Goal: Task Accomplishment & Management: Manage account settings

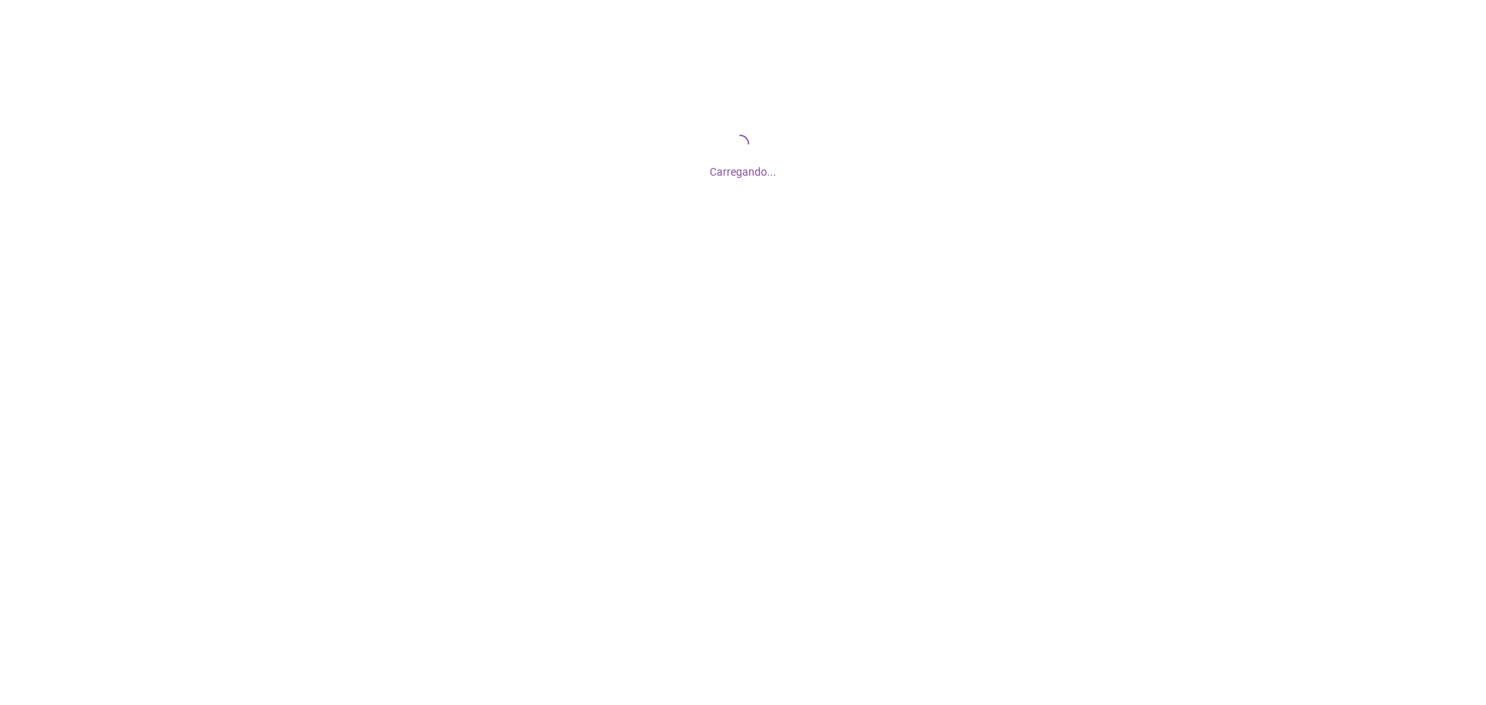
click at [756, 239] on body "Carregando..." at bounding box center [743, 352] width 1486 height 705
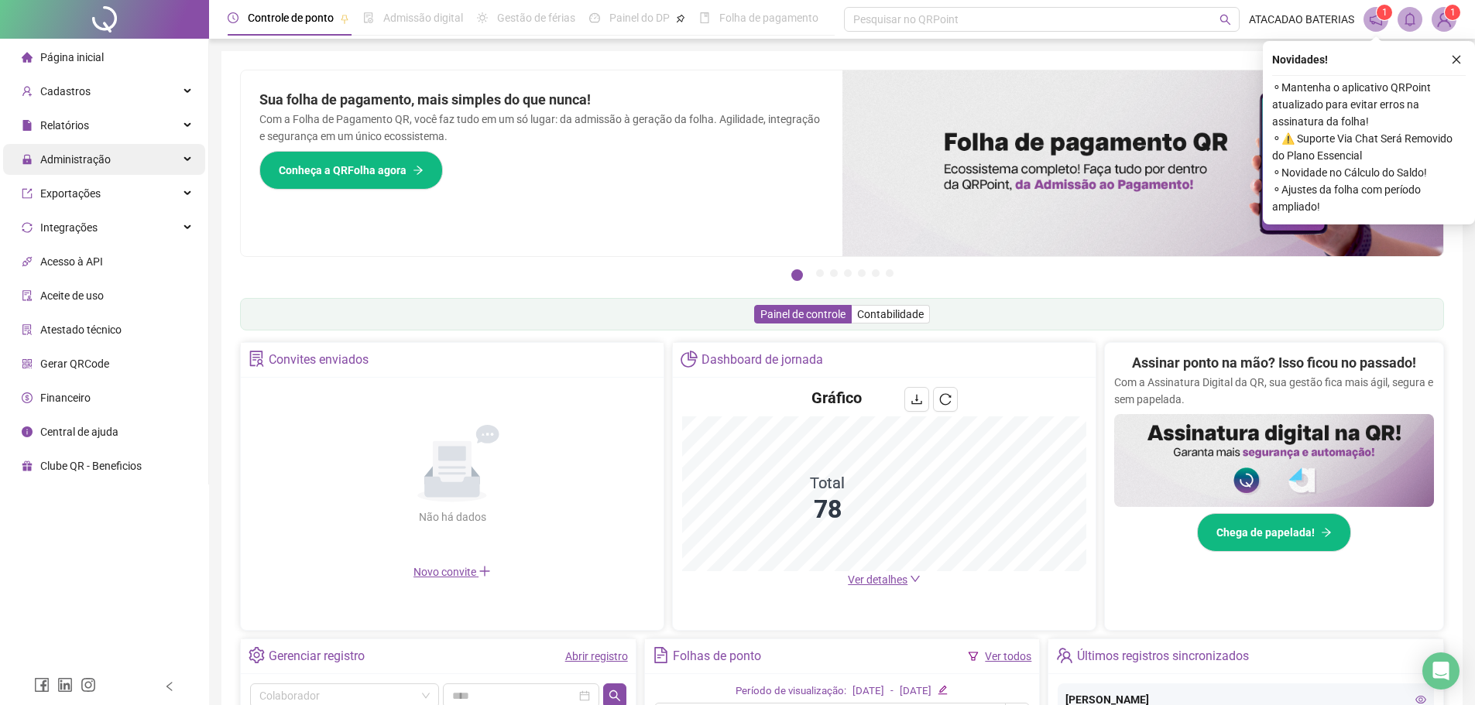
click at [63, 153] on span "Administração" at bounding box center [75, 159] width 70 height 12
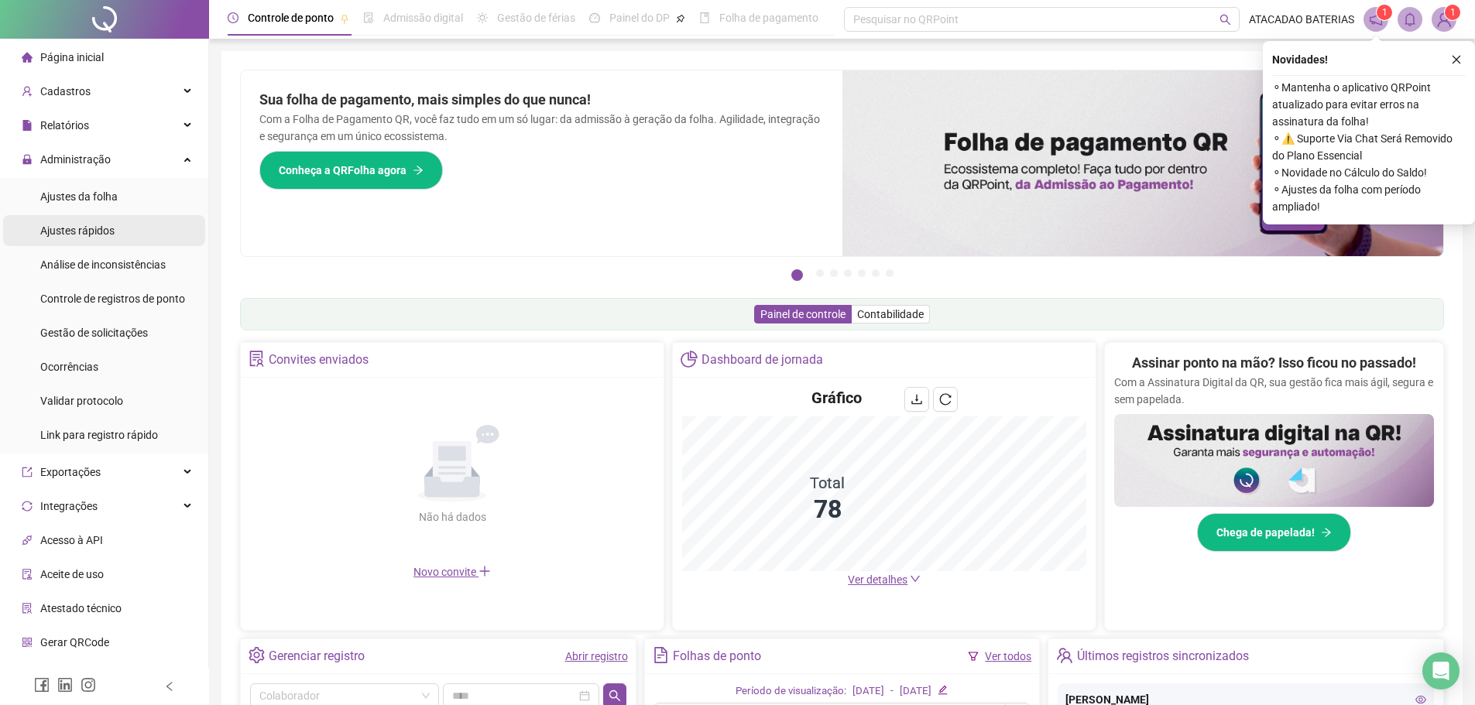
click at [91, 235] on span "Ajustes rápidos" at bounding box center [77, 230] width 74 height 12
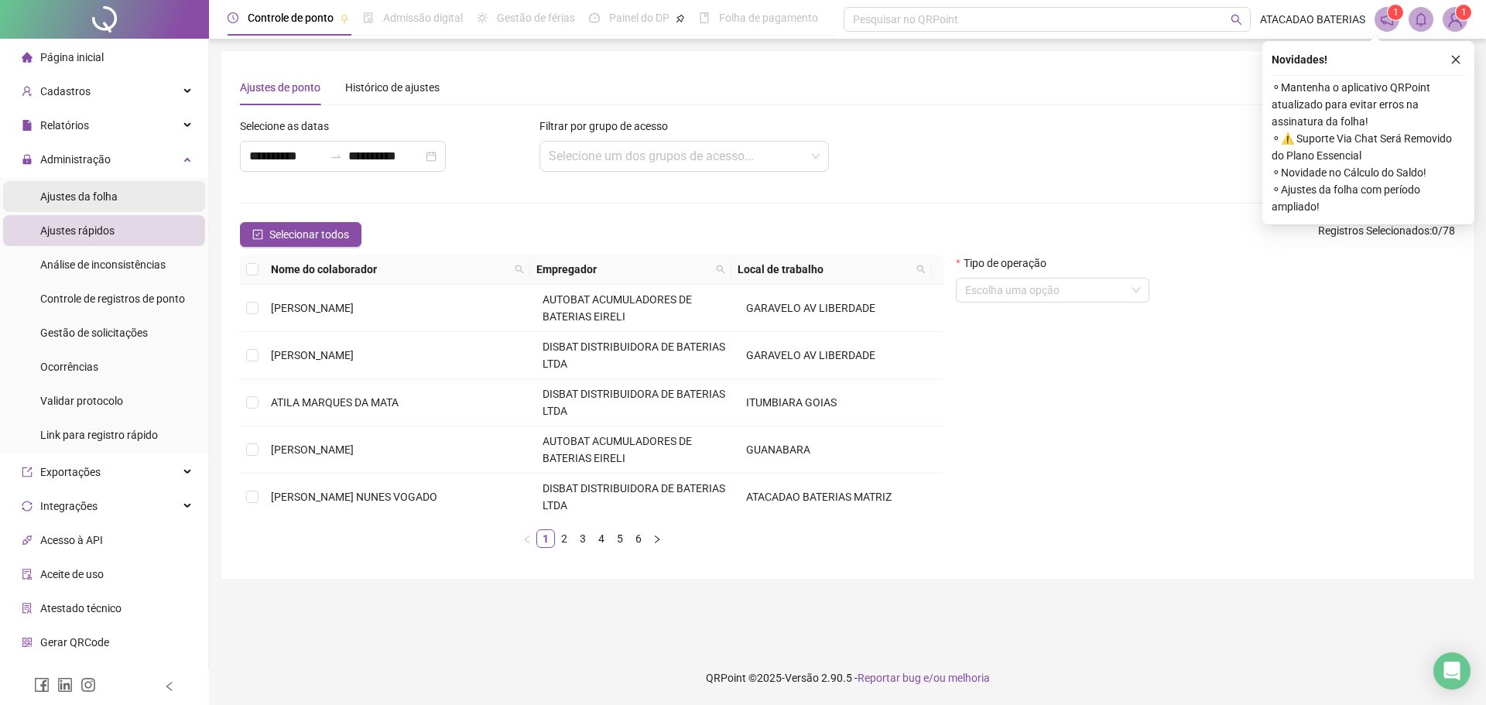
click at [110, 198] on span "Ajustes da folha" at bounding box center [78, 196] width 77 height 12
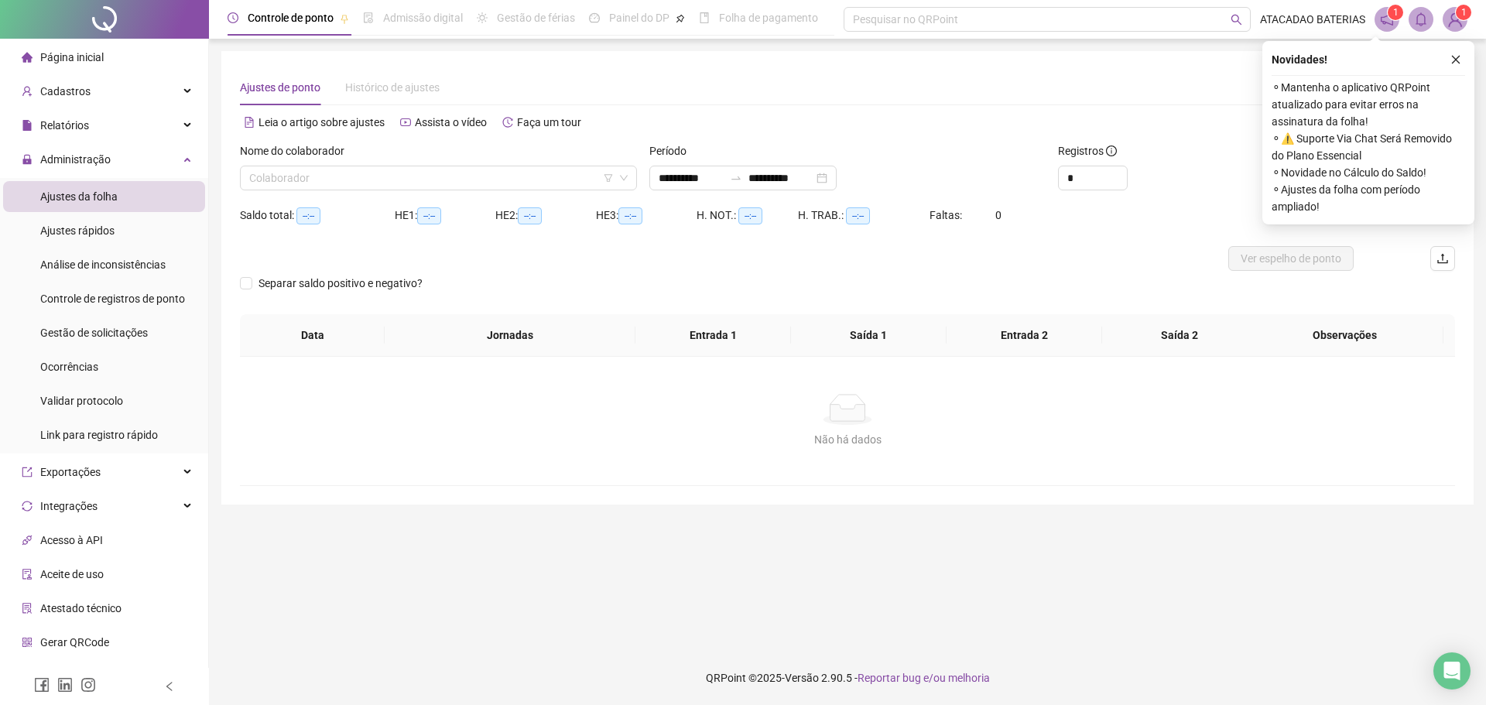
type input "**********"
click at [590, 182] on input "search" at bounding box center [431, 177] width 365 height 23
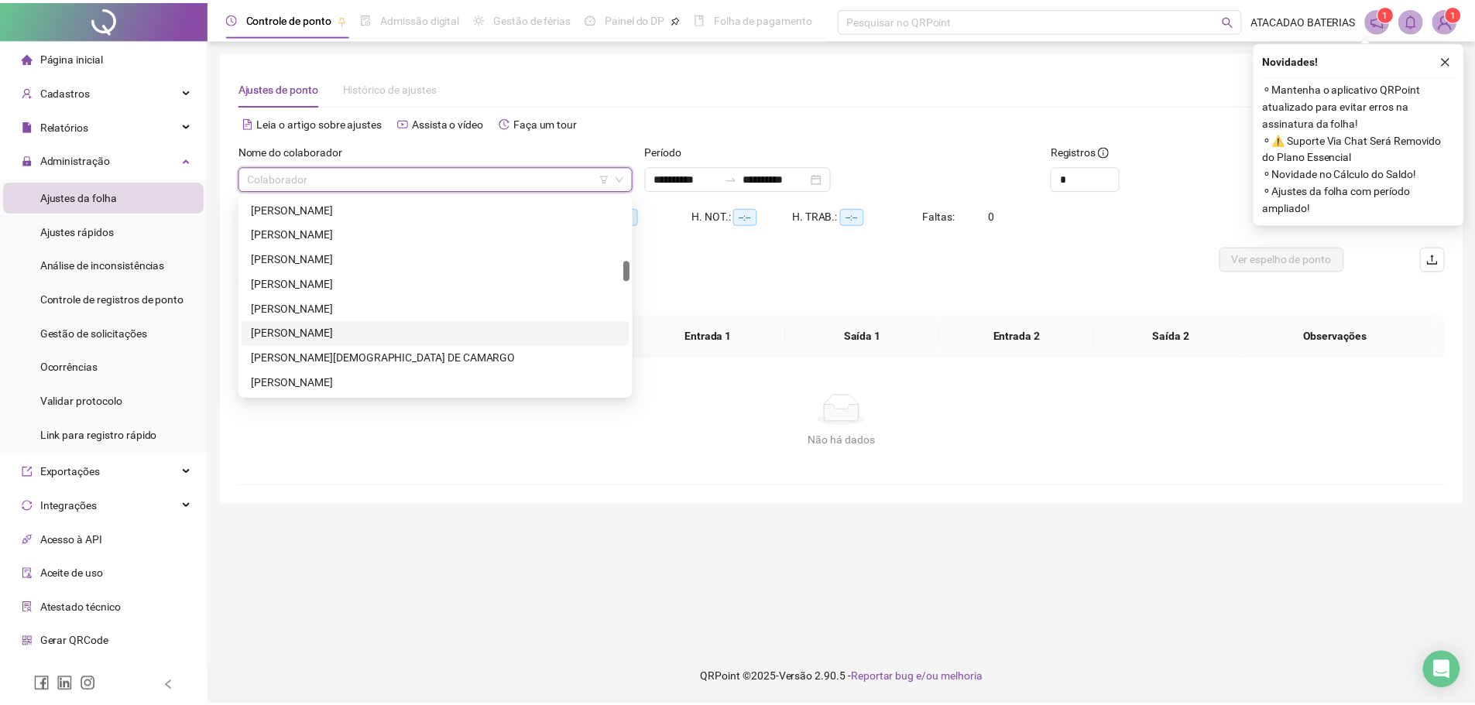
scroll to position [697, 0]
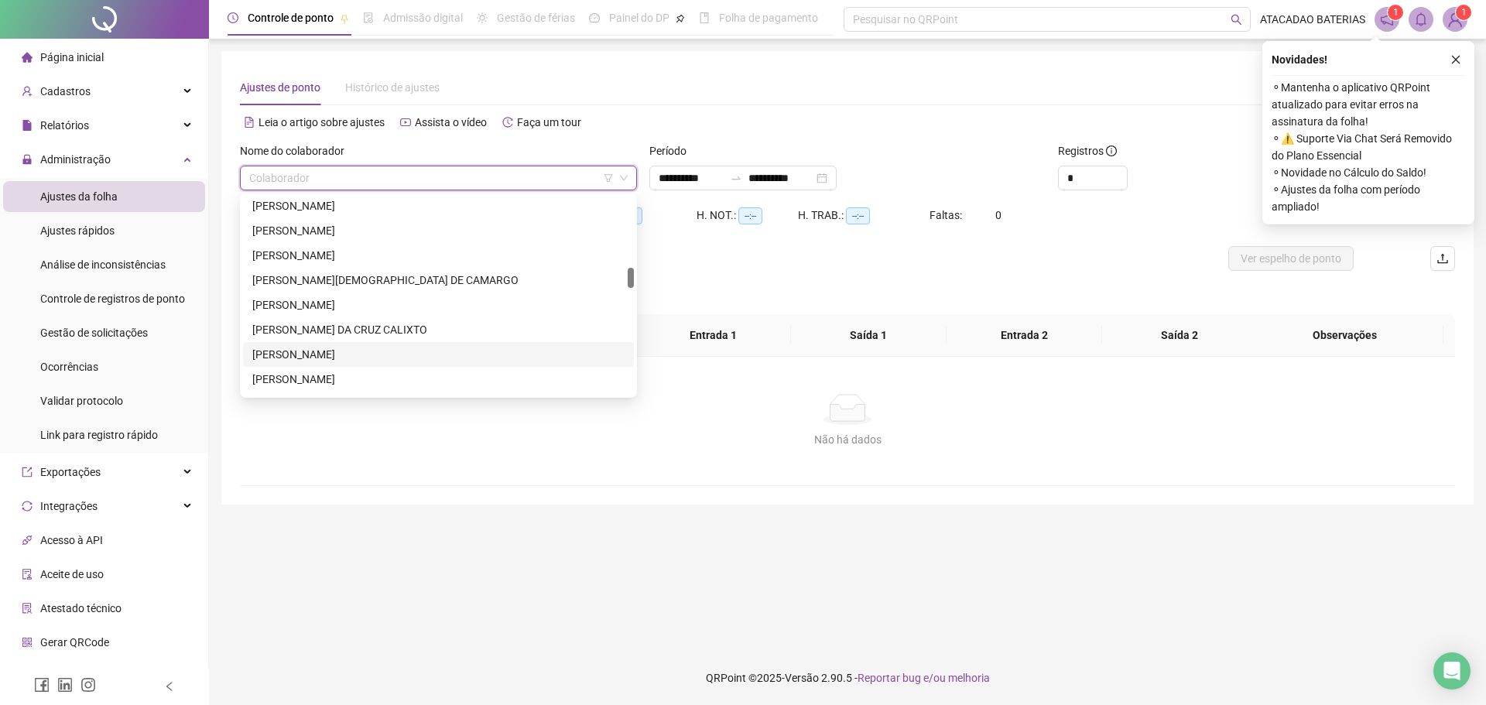
click at [414, 351] on div "JOAO VITOR CAETANO LIMA" at bounding box center [438, 354] width 372 height 17
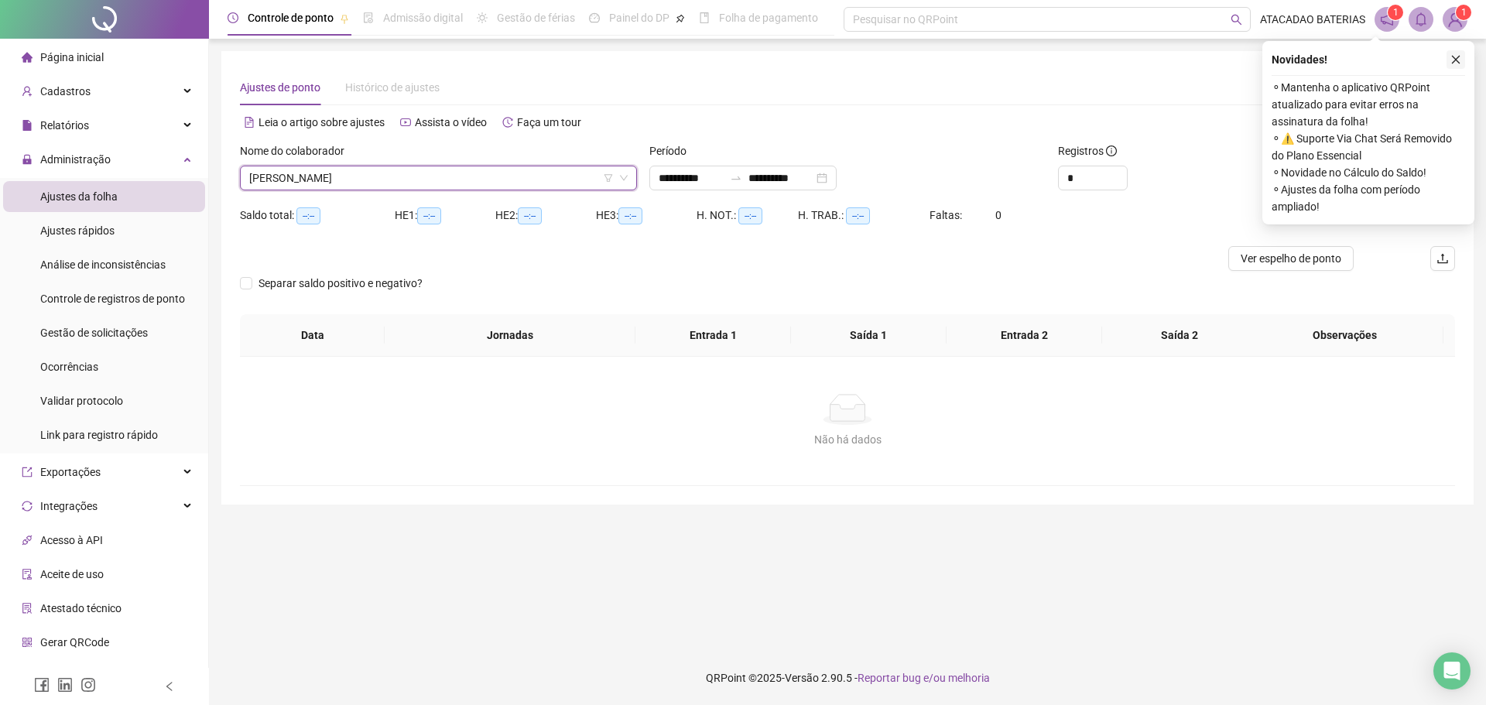
click at [1454, 60] on icon "close" at bounding box center [1456, 59] width 11 height 11
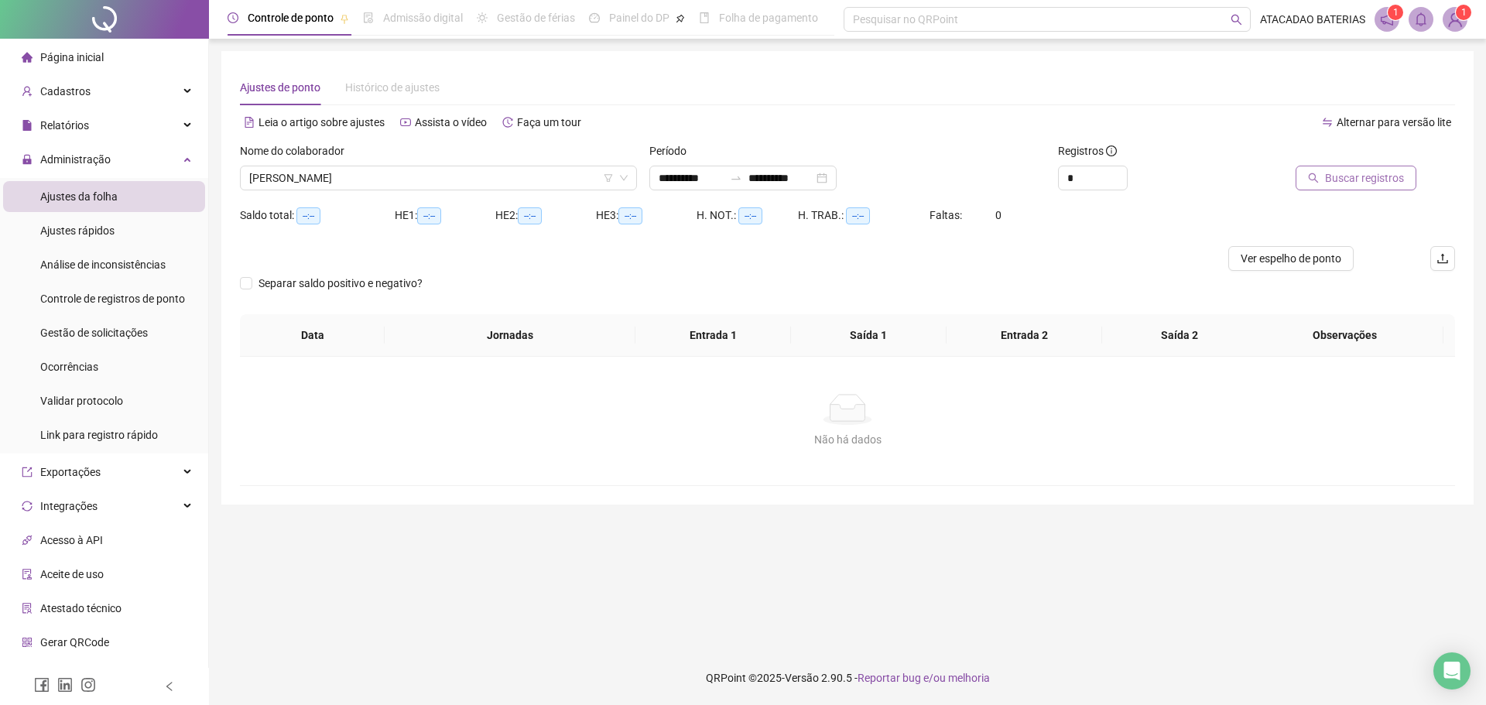
click at [1354, 183] on span "Buscar registros" at bounding box center [1364, 178] width 79 height 17
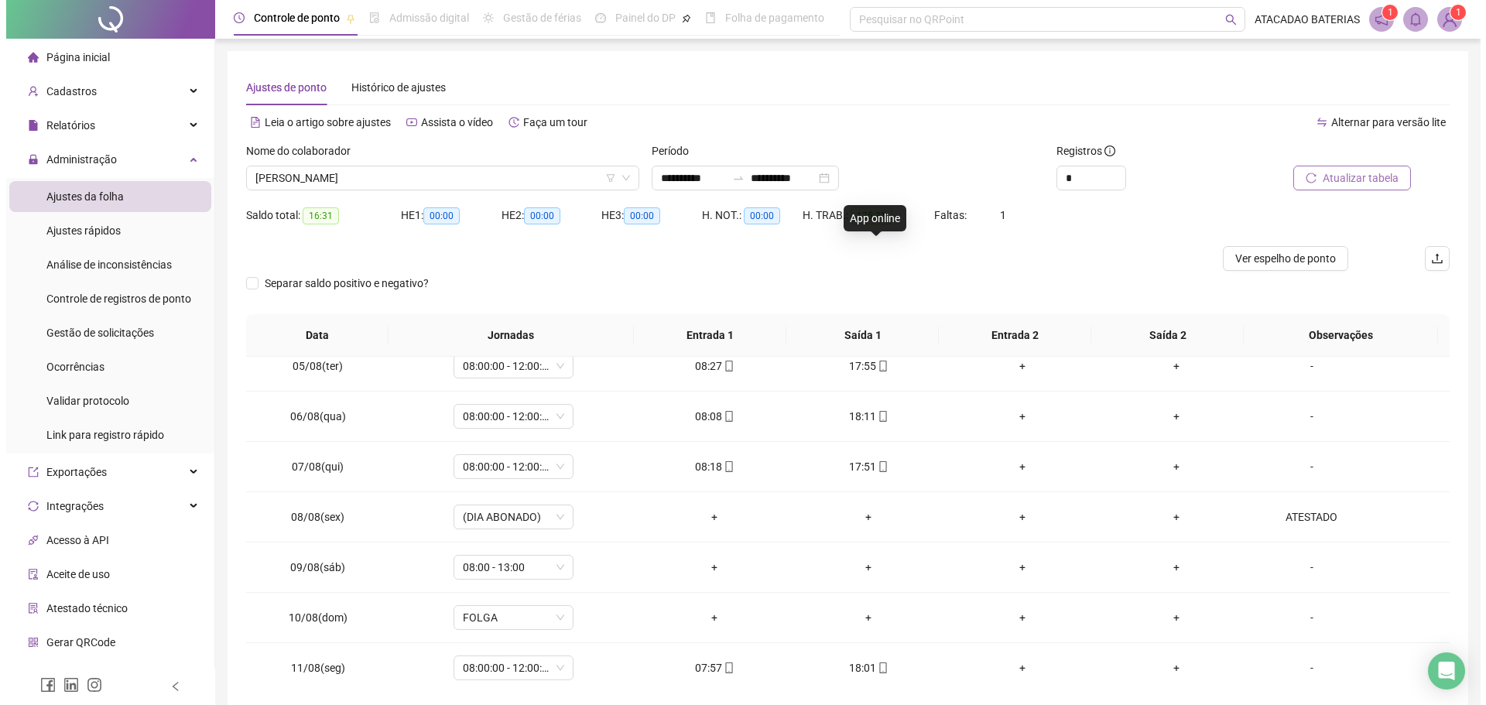
scroll to position [232, 0]
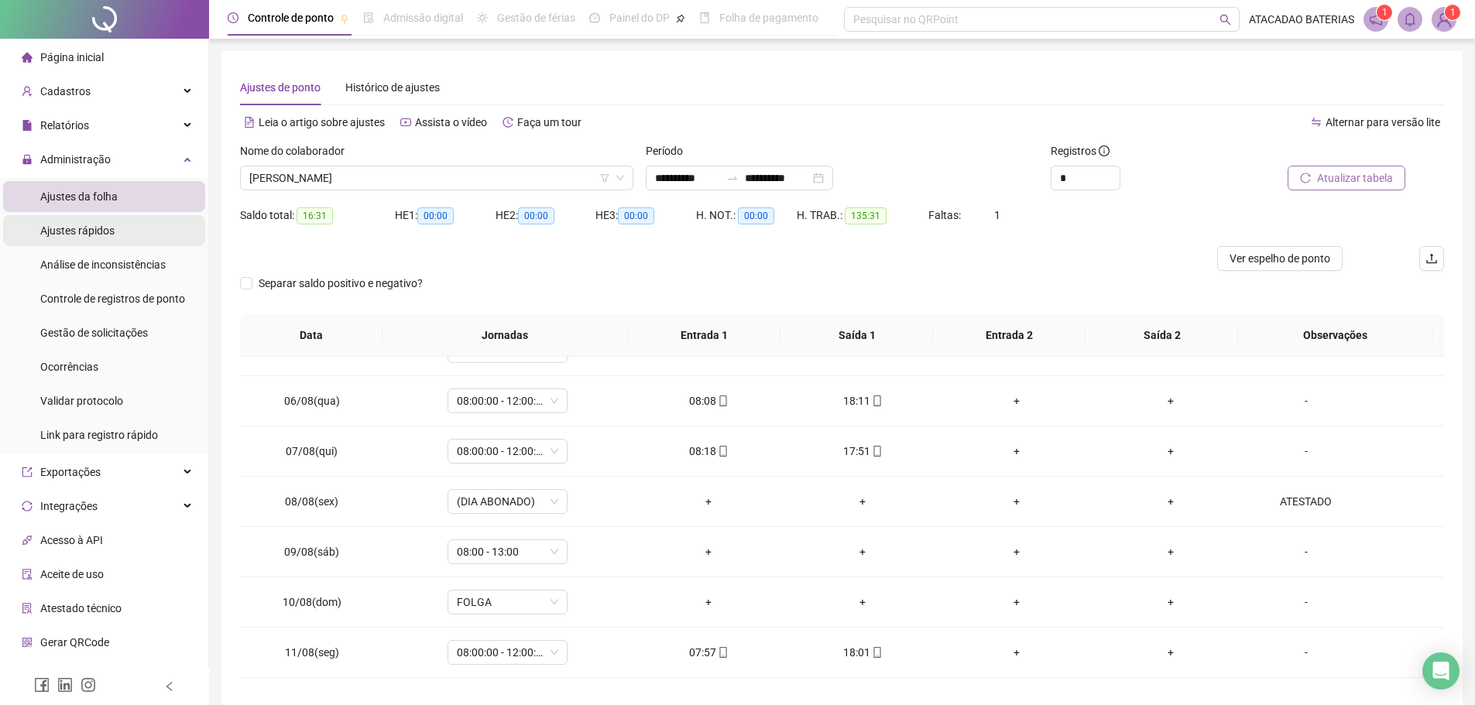
click at [96, 224] on span "Ajustes rápidos" at bounding box center [77, 230] width 74 height 12
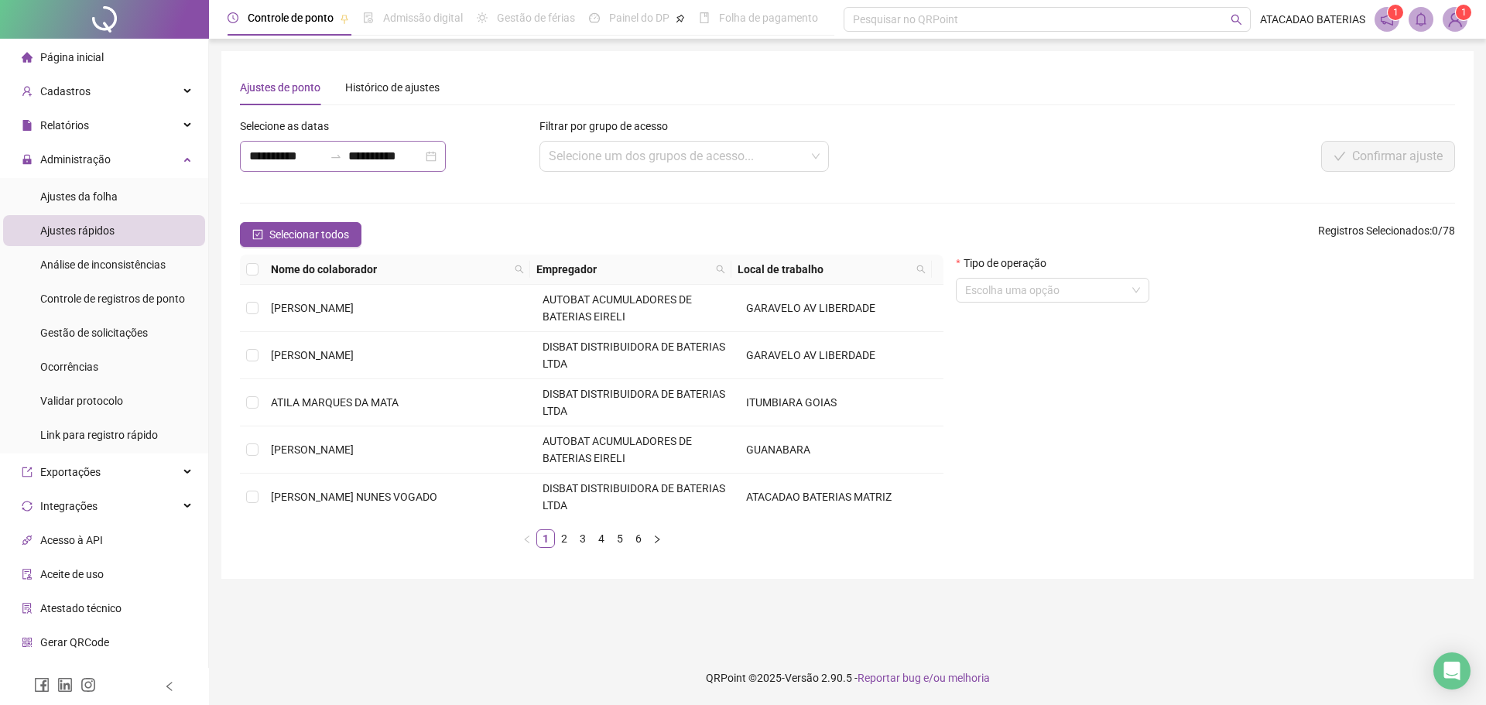
click at [446, 156] on div "**********" at bounding box center [343, 156] width 206 height 31
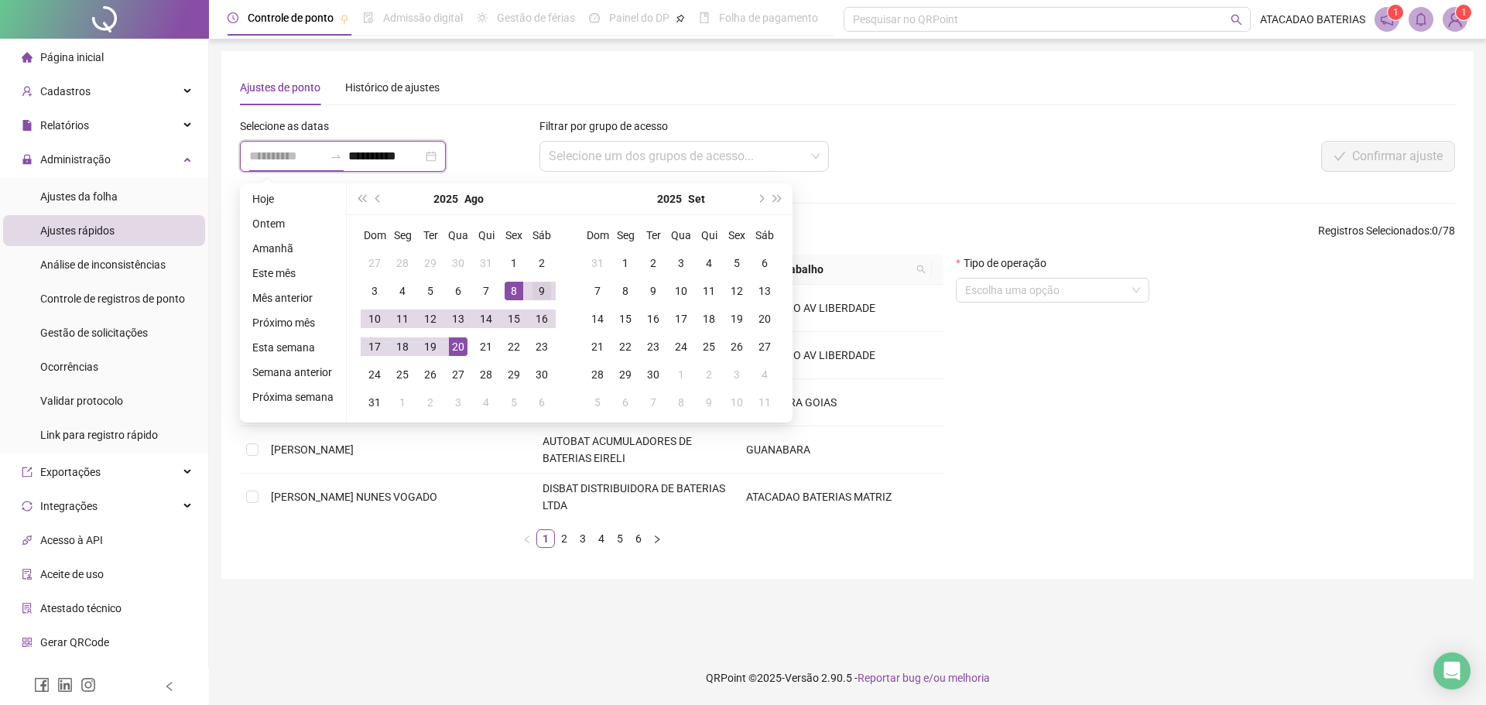
type input "**********"
click at [540, 292] on div "9" at bounding box center [542, 291] width 19 height 19
type input "**********"
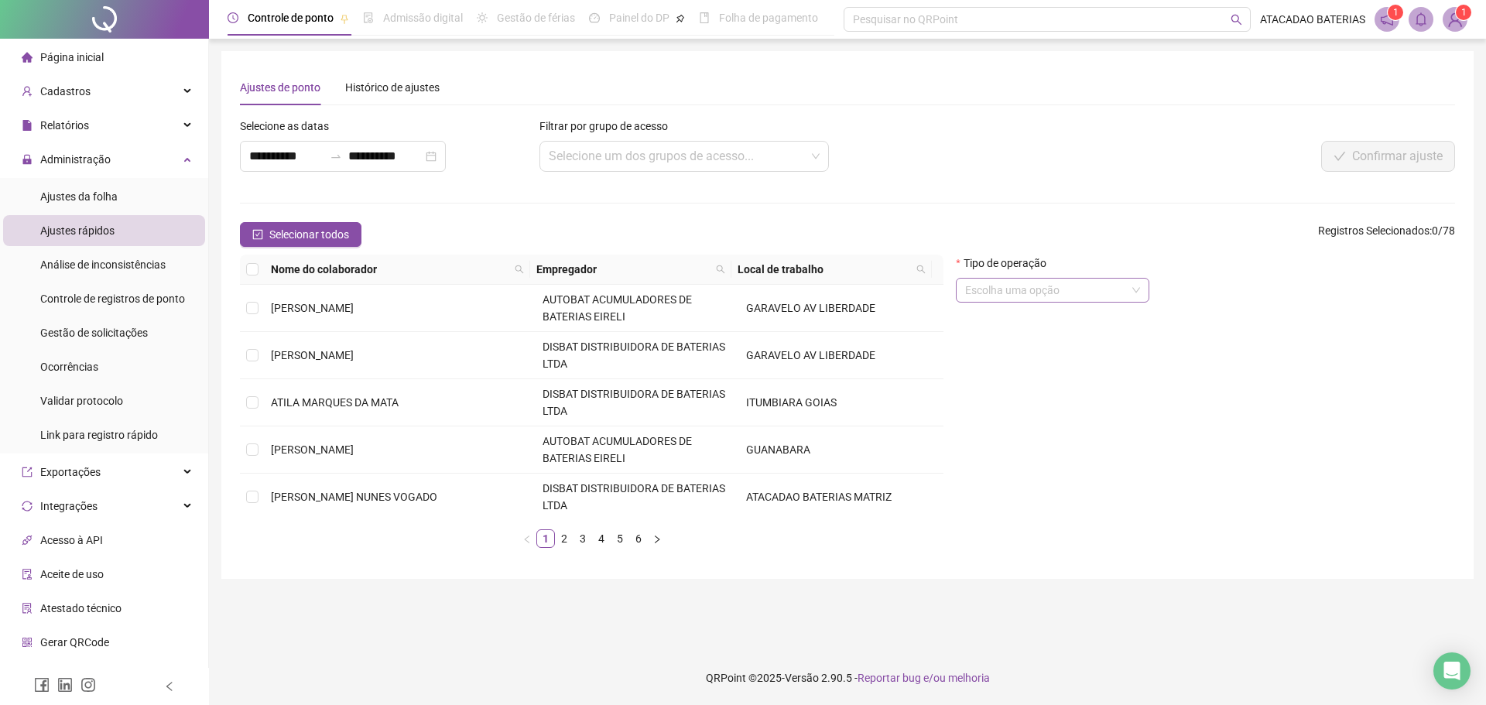
click at [1055, 289] on input "search" at bounding box center [1045, 290] width 161 height 23
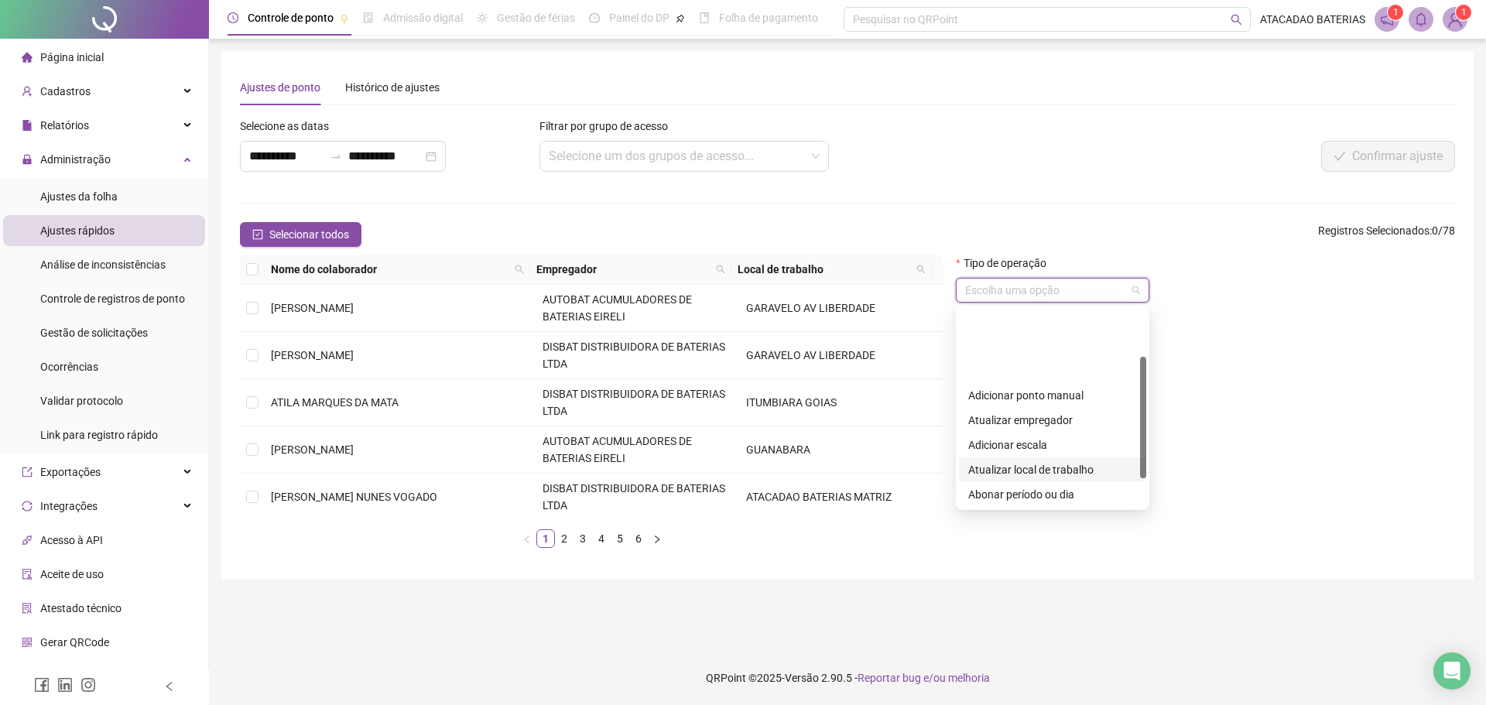
scroll to position [77, 0]
click at [1024, 421] on div "Abonar período ou dia" at bounding box center [1052, 417] width 169 height 17
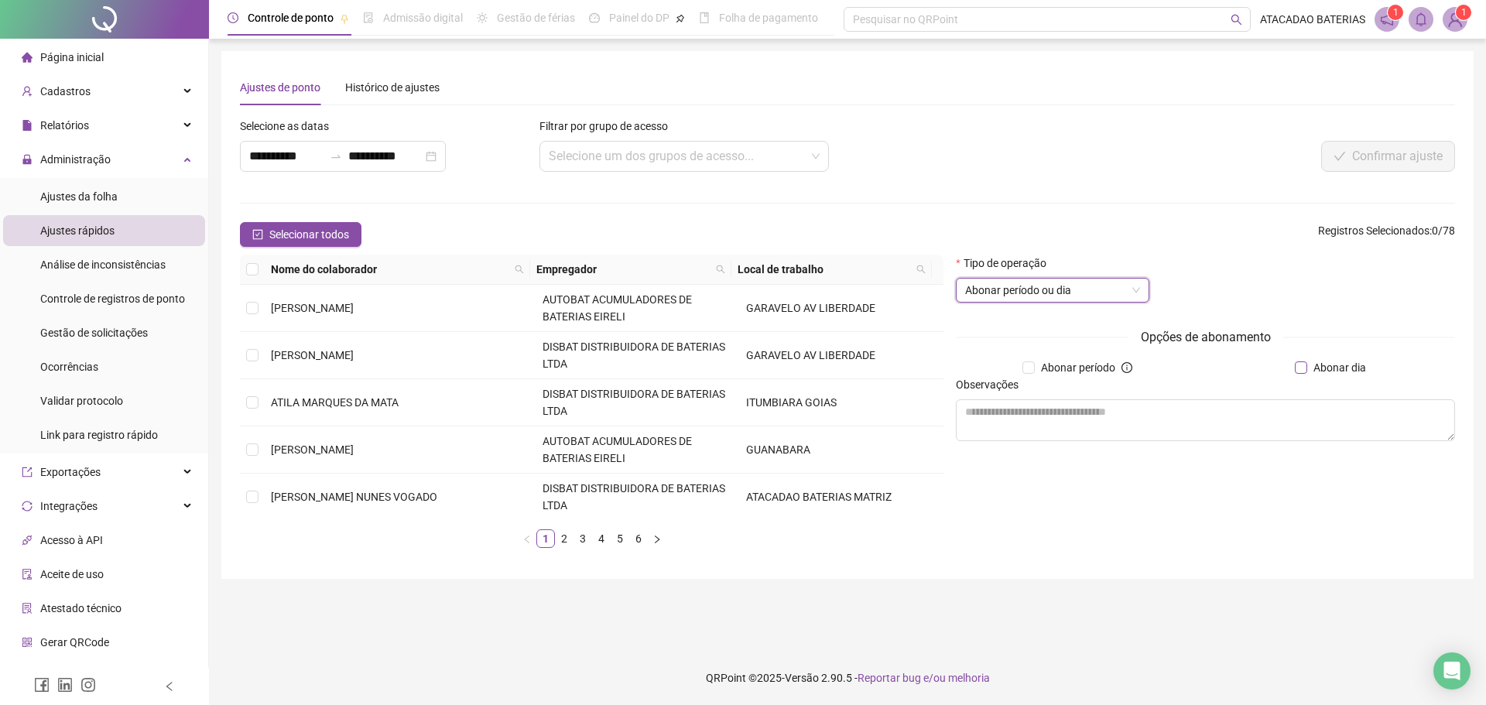
click at [1305, 375] on label "Abonar dia" at bounding box center [1333, 367] width 77 height 17
click at [1222, 428] on textarea at bounding box center [1205, 420] width 499 height 42
type textarea "*"
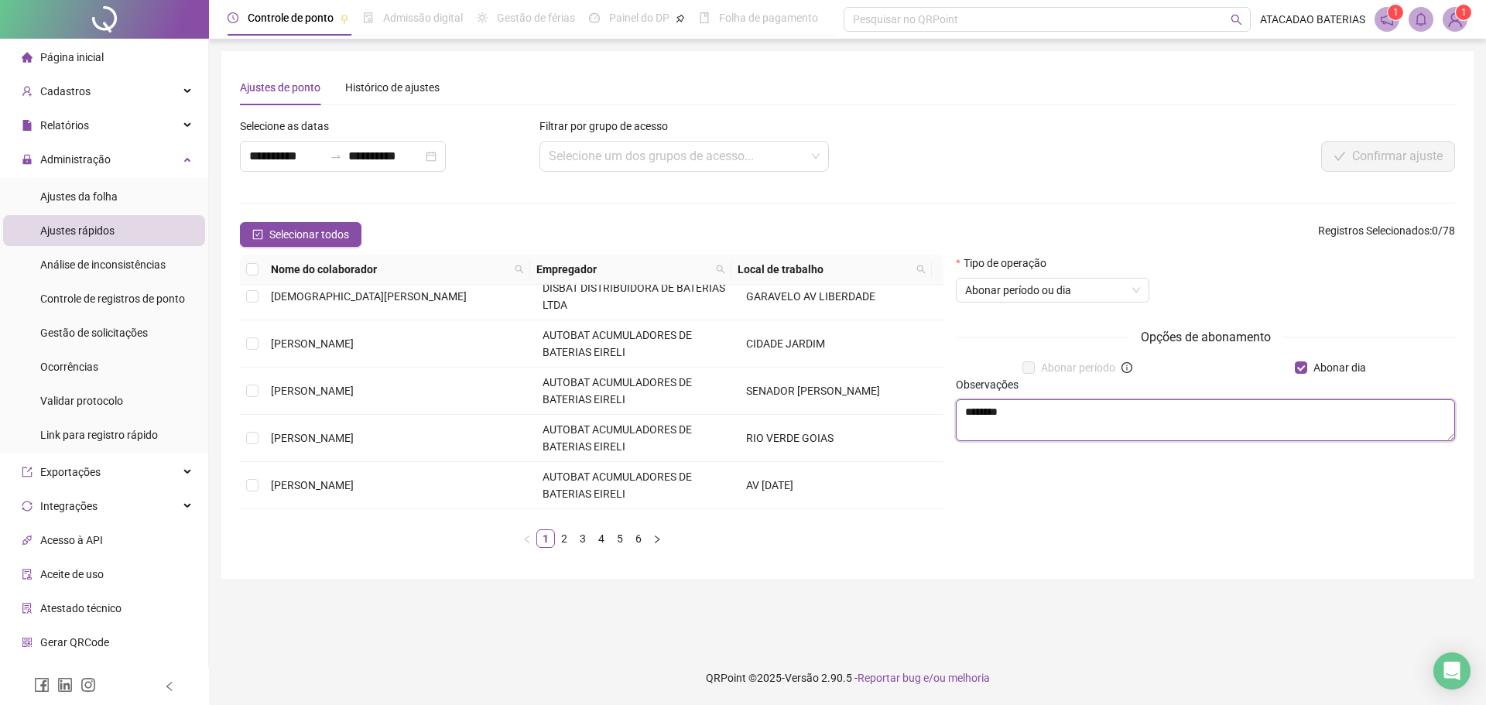
scroll to position [476, 0]
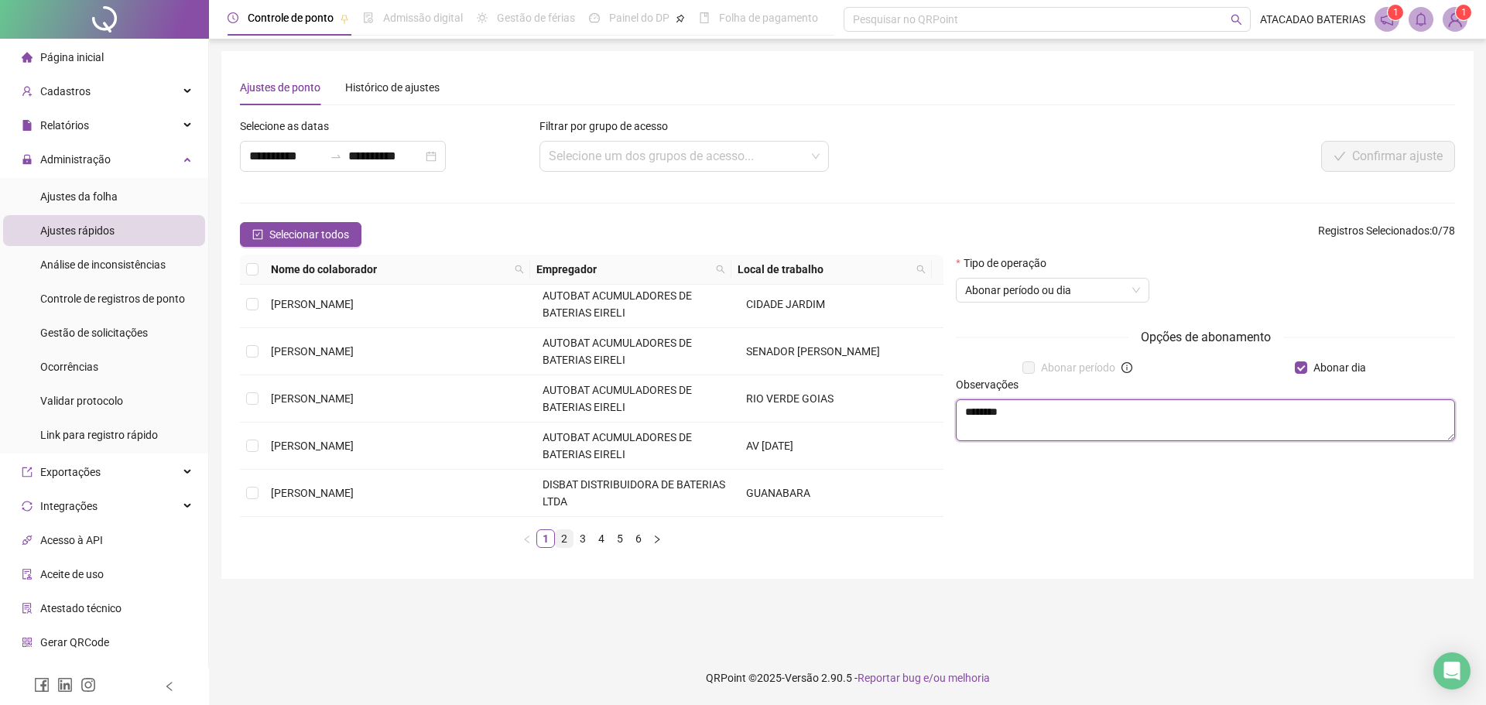
type textarea "********"
click at [560, 541] on link "2" at bounding box center [564, 538] width 17 height 17
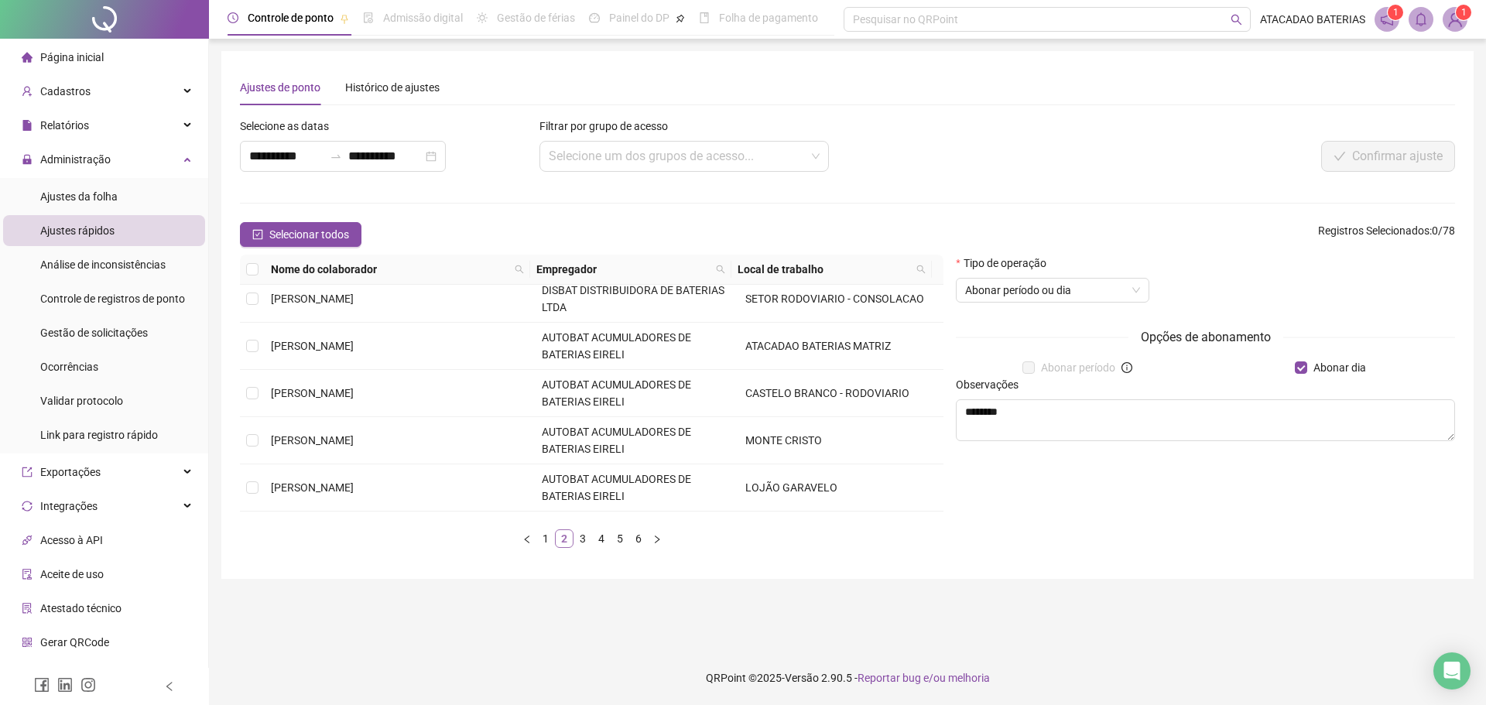
scroll to position [0, 0]
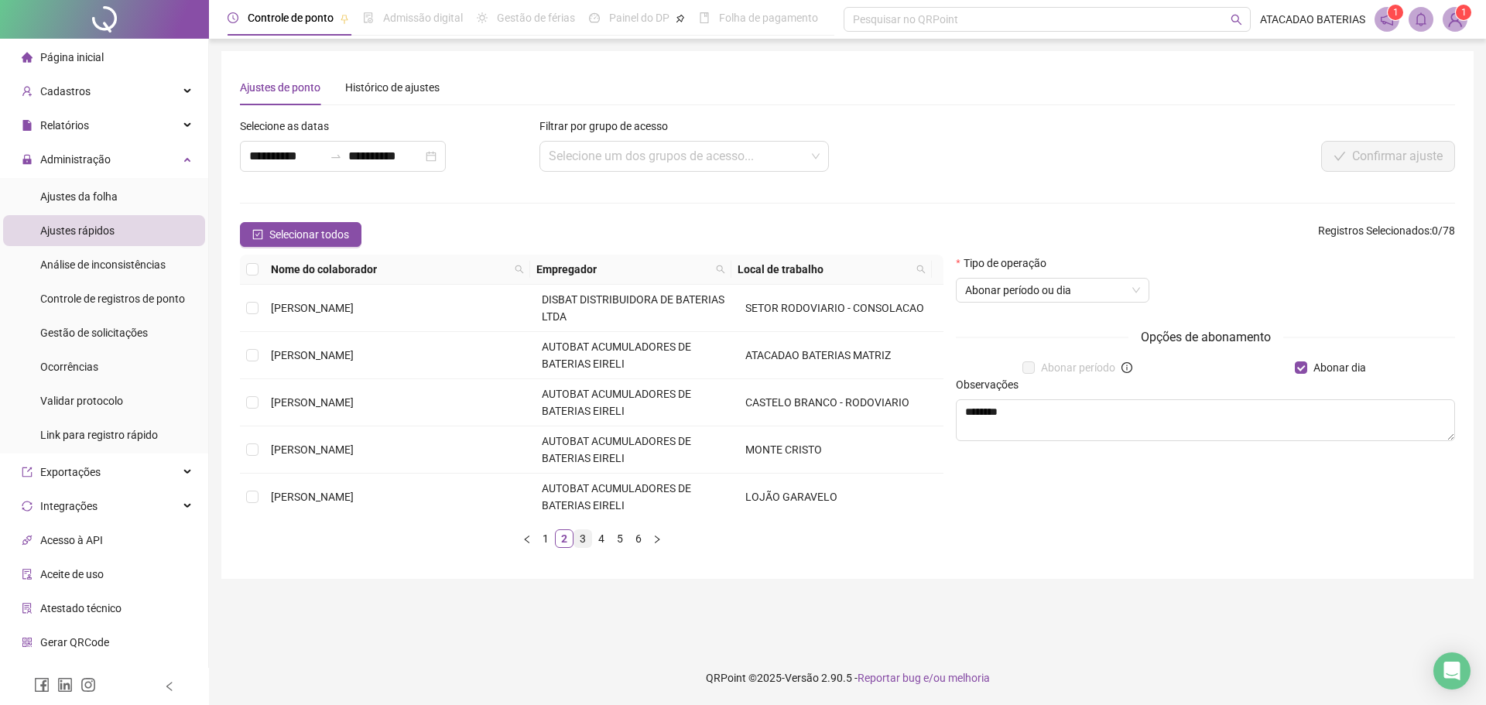
click at [587, 541] on link "3" at bounding box center [582, 538] width 17 height 17
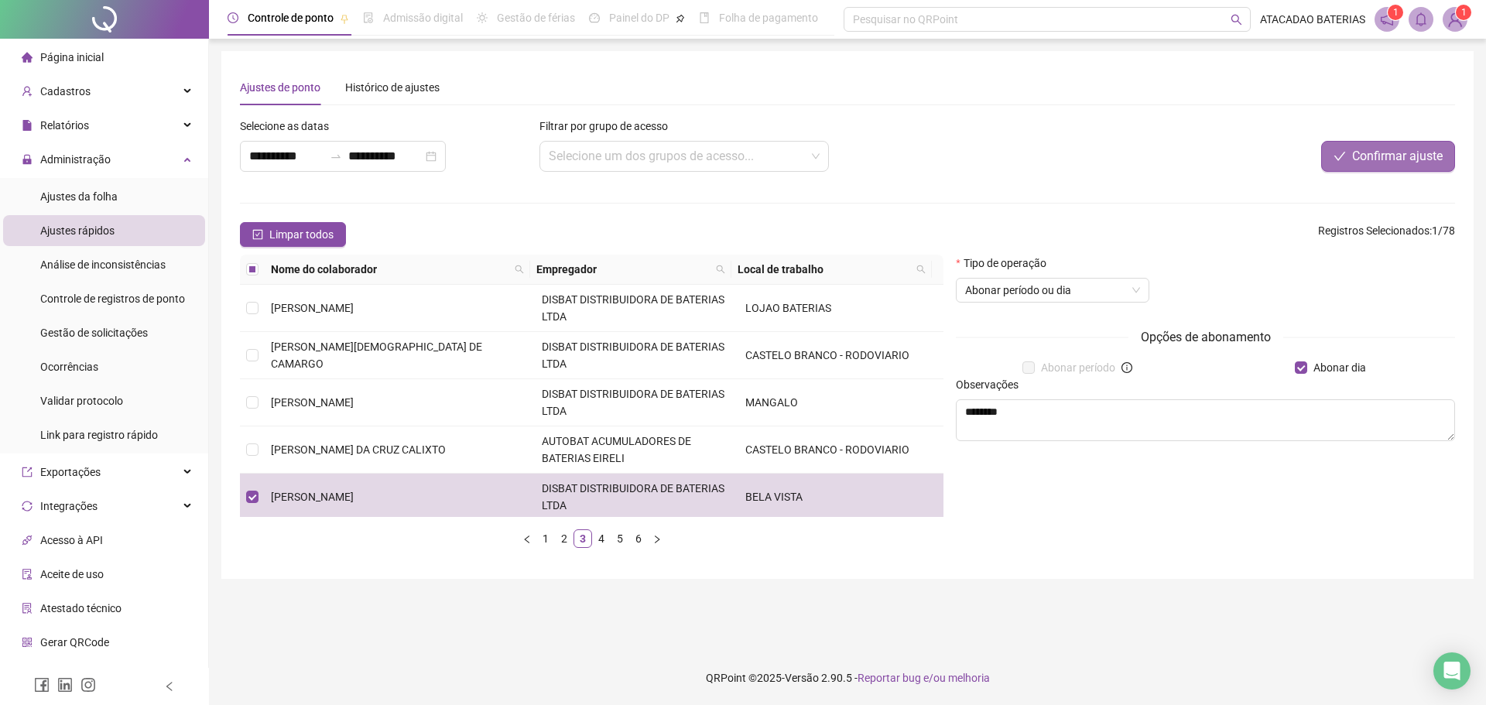
click at [1391, 144] on button "Confirmar ajuste" at bounding box center [1388, 156] width 134 height 31
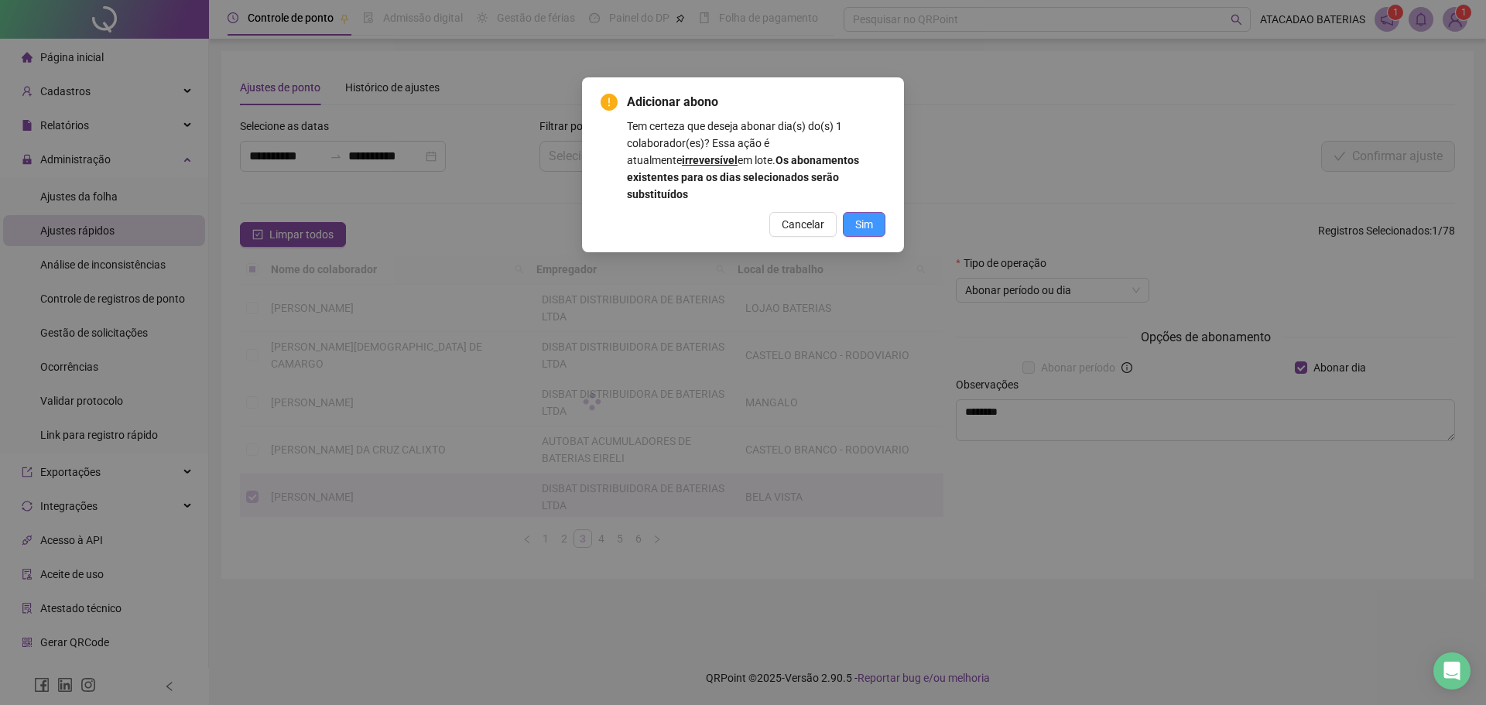
click at [874, 212] on button "Sim" at bounding box center [864, 224] width 43 height 25
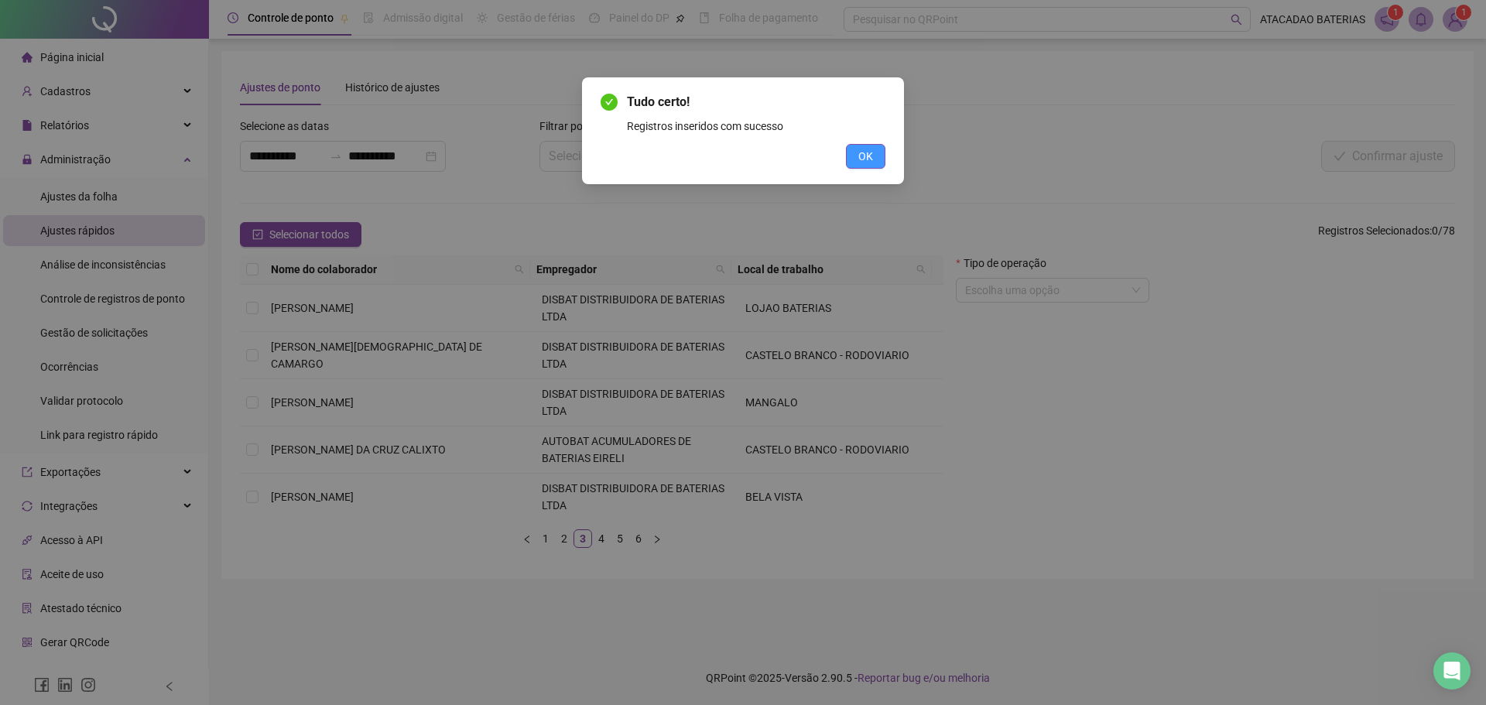
click at [870, 164] on button "OK" at bounding box center [865, 156] width 39 height 25
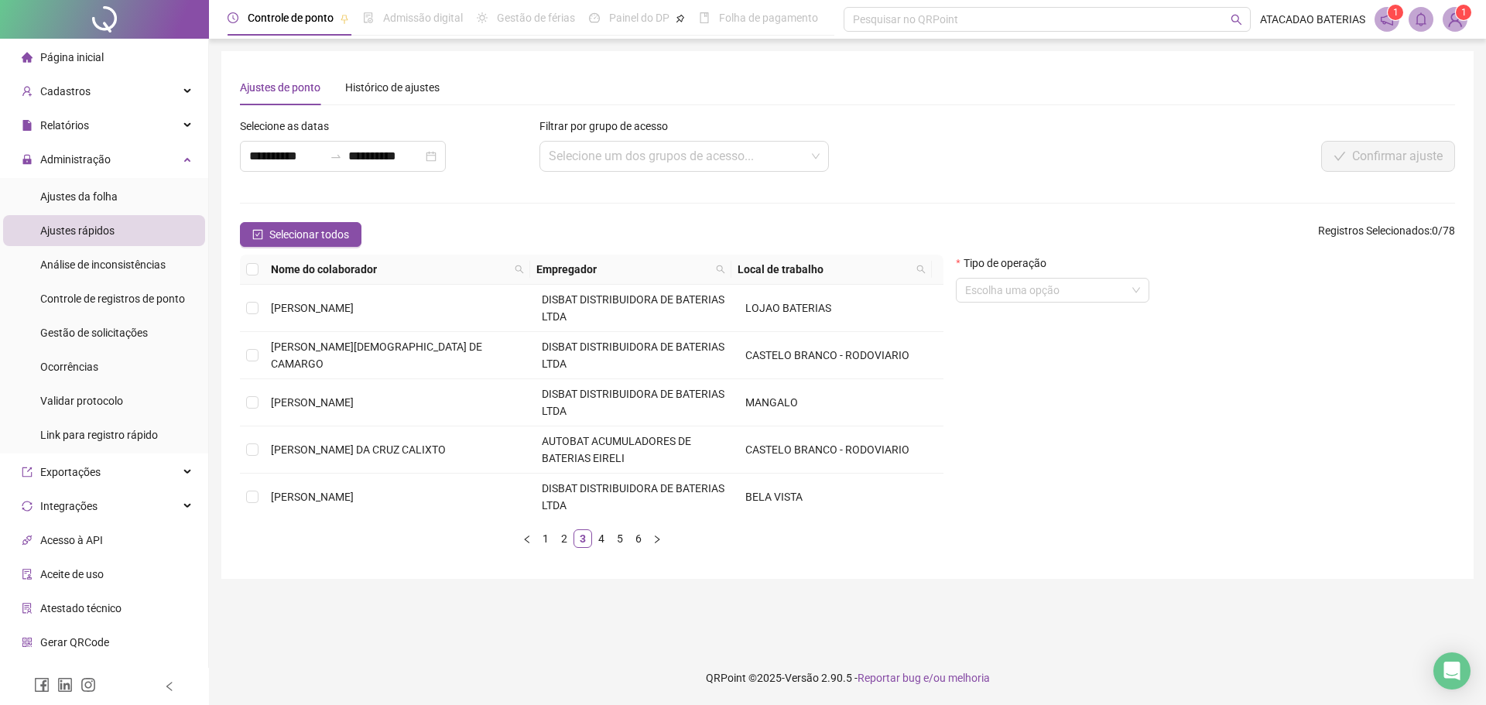
click at [974, 178] on div "Confirmar ajuste" at bounding box center [1202, 151] width 506 height 67
